Goal: Navigation & Orientation: Find specific page/section

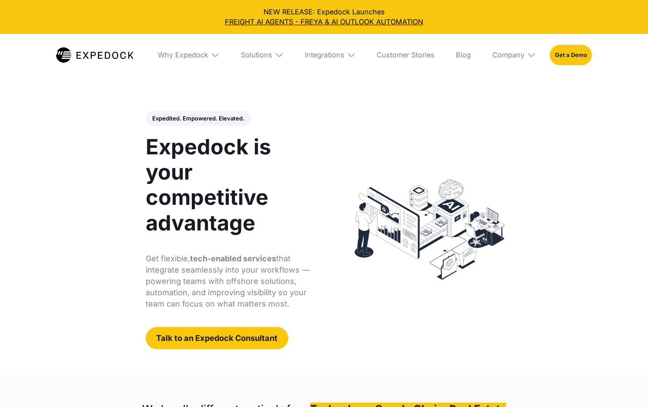
select select
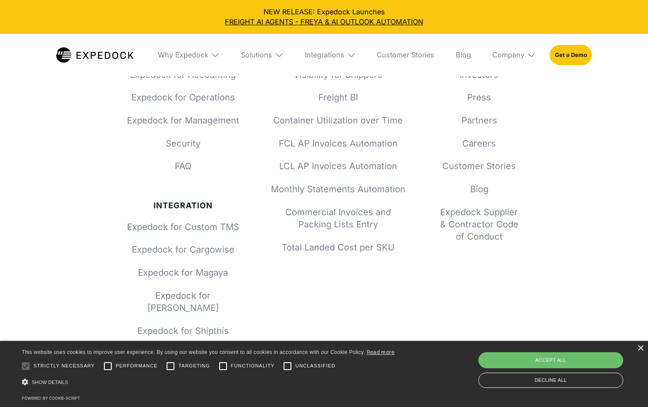
scroll to position [3255, 0]
click at [640, 348] on div "×" at bounding box center [640, 348] width 7 height 7
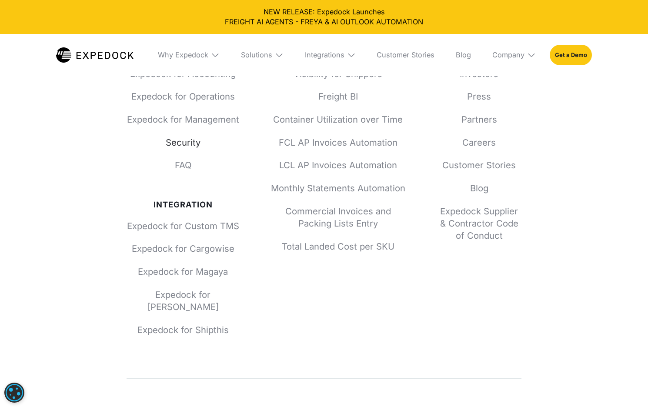
click at [171, 149] on link "Security" at bounding box center [183, 143] width 113 height 12
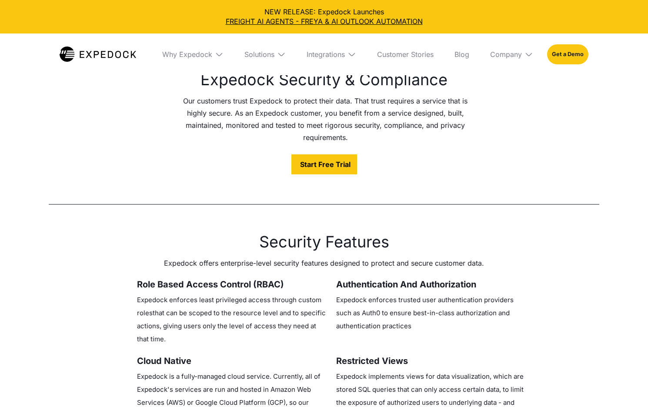
select select
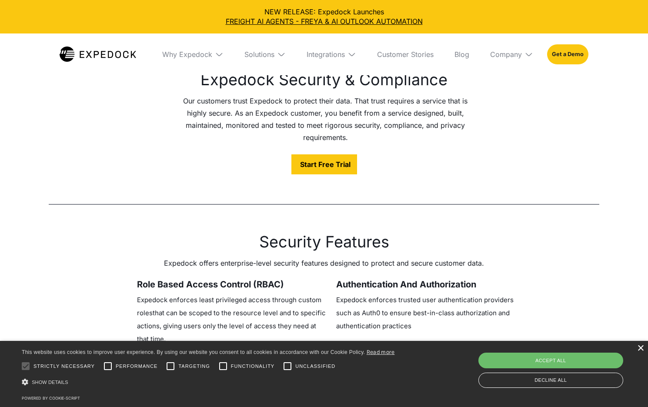
click at [640, 347] on div "×" at bounding box center [640, 348] width 7 height 7
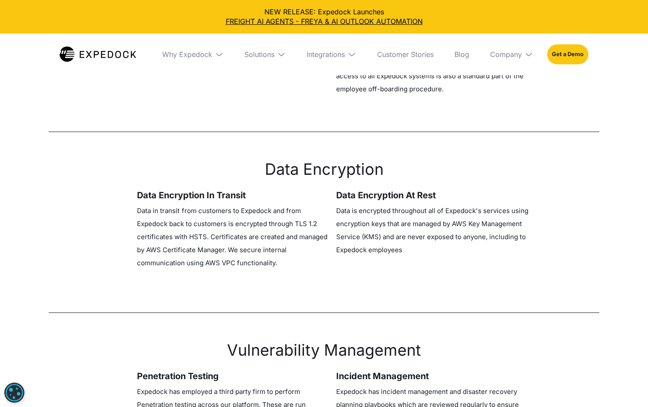
scroll to position [70, 0]
